Goal: Navigation & Orientation: Find specific page/section

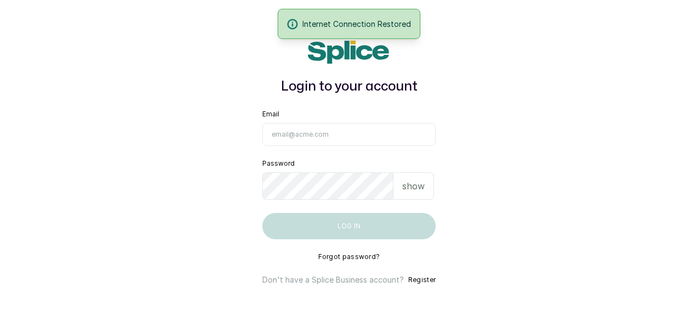
type input "maryamolawoyin21@gmail.com"
click at [362, 227] on button "Log in" at bounding box center [348, 226] width 173 height 26
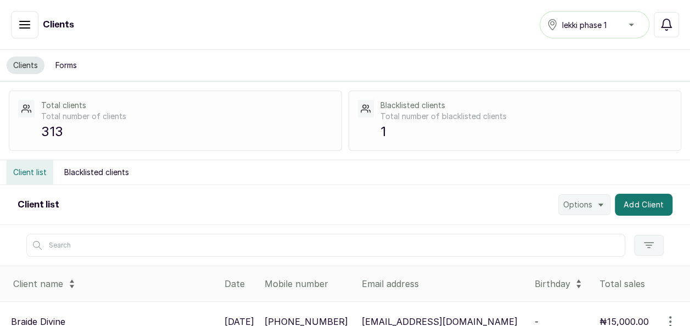
click at [28, 25] on icon "button" at bounding box center [24, 24] width 13 height 13
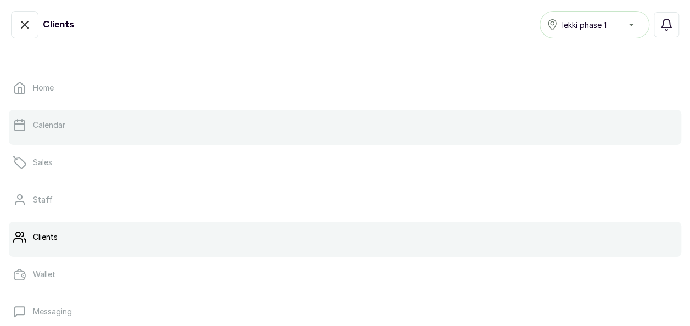
click at [29, 119] on link "Calendar" at bounding box center [345, 125] width 673 height 31
